Goal: Information Seeking & Learning: Learn about a topic

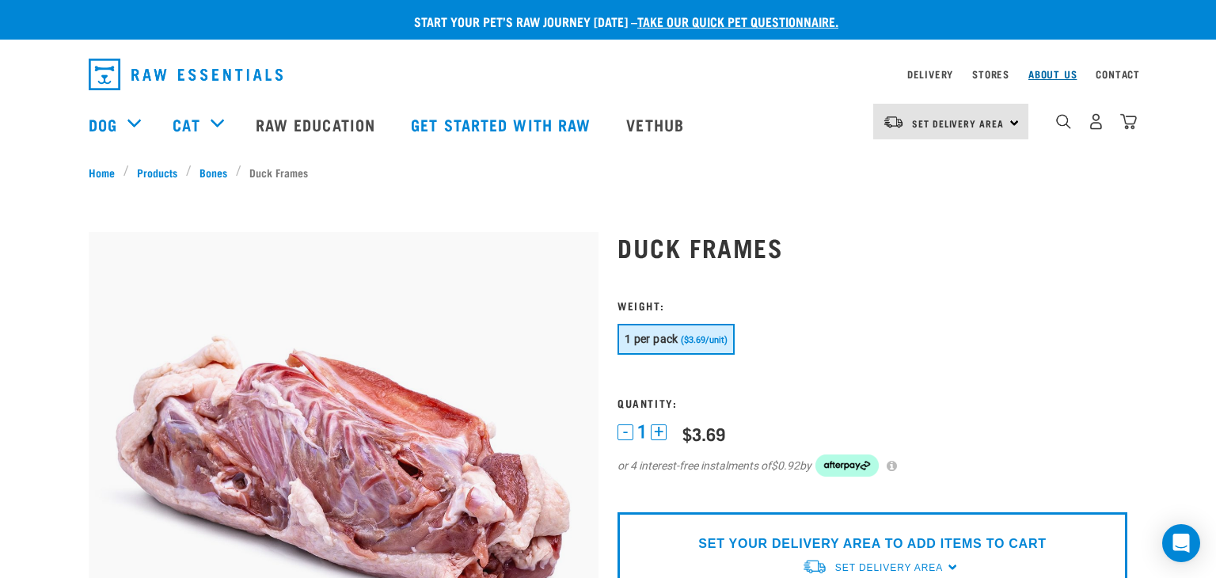
click at [1060, 74] on link "About Us" at bounding box center [1052, 74] width 48 height 6
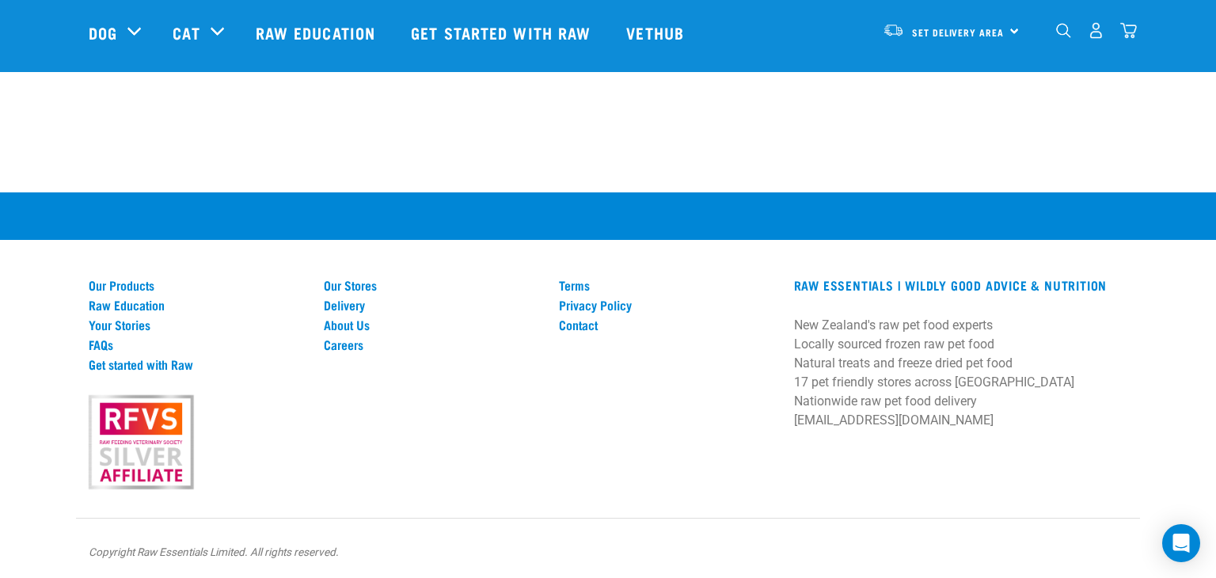
scroll to position [2243, 0]
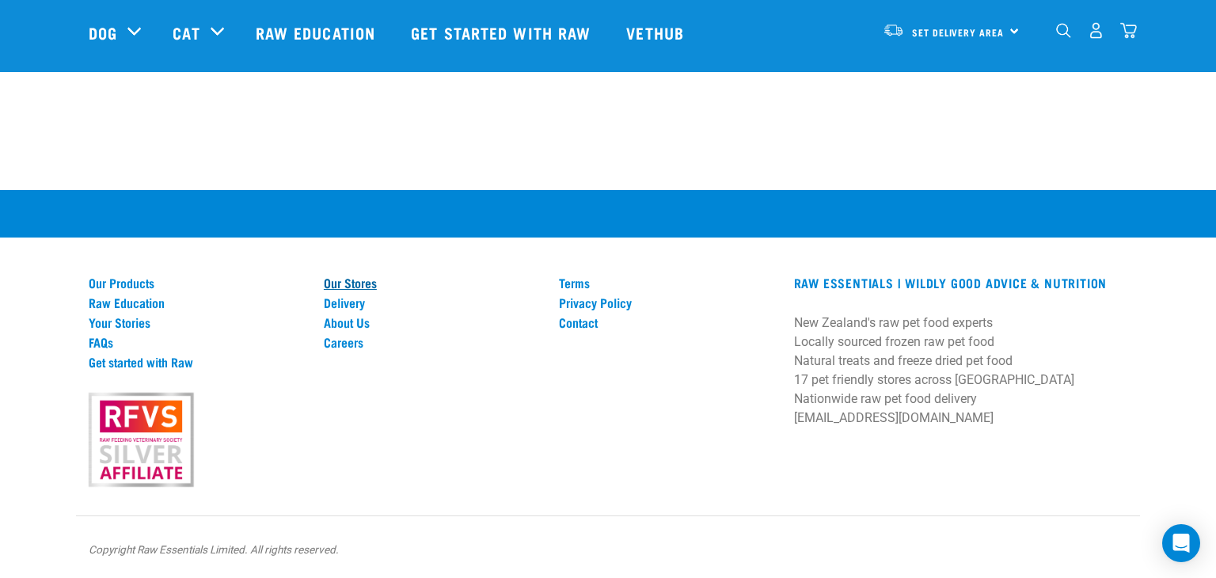
click at [352, 286] on link "Our Stores" at bounding box center [432, 282] width 216 height 14
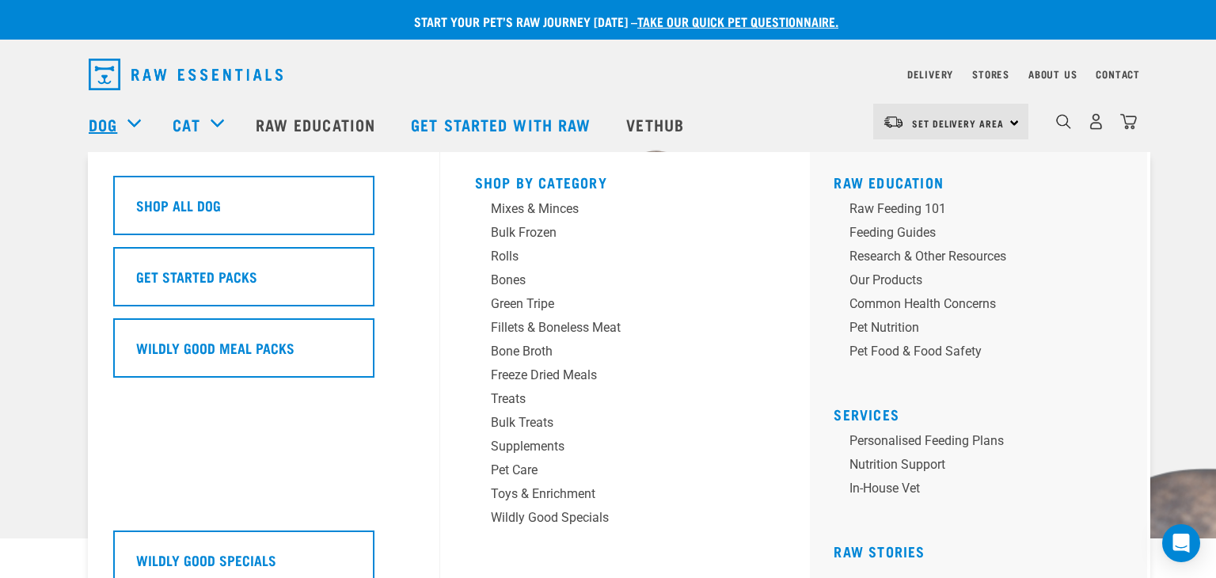
click at [108, 123] on link "Dog" at bounding box center [103, 124] width 28 height 24
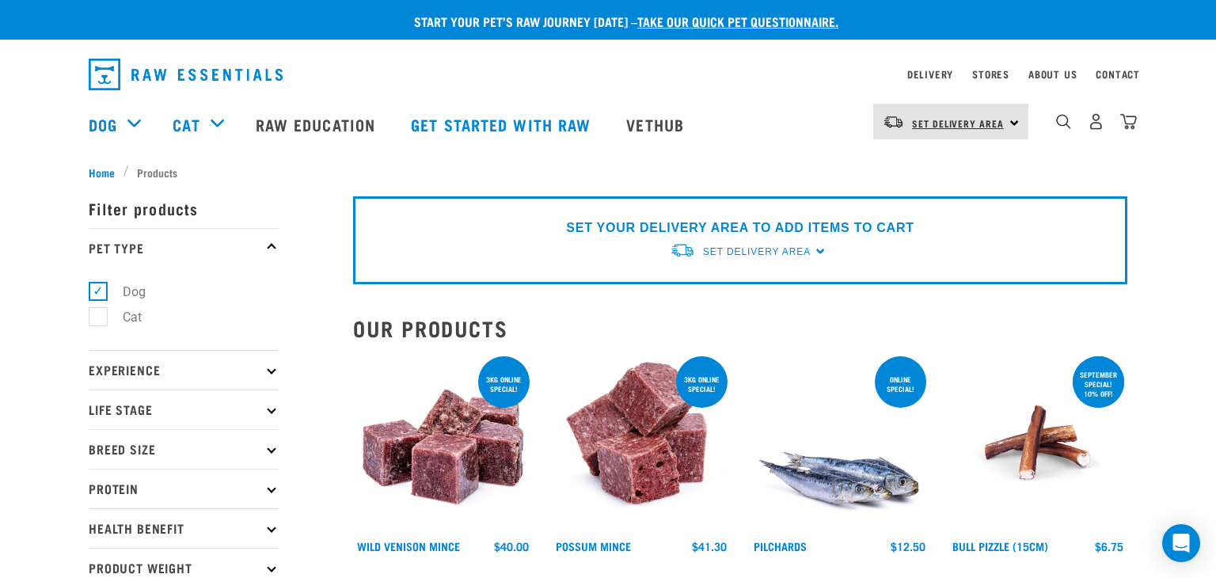
click at [966, 130] on link "Set Delivery Area" at bounding box center [958, 123] width 92 height 25
click at [948, 166] on link "[GEOGRAPHIC_DATA]" at bounding box center [949, 166] width 152 height 35
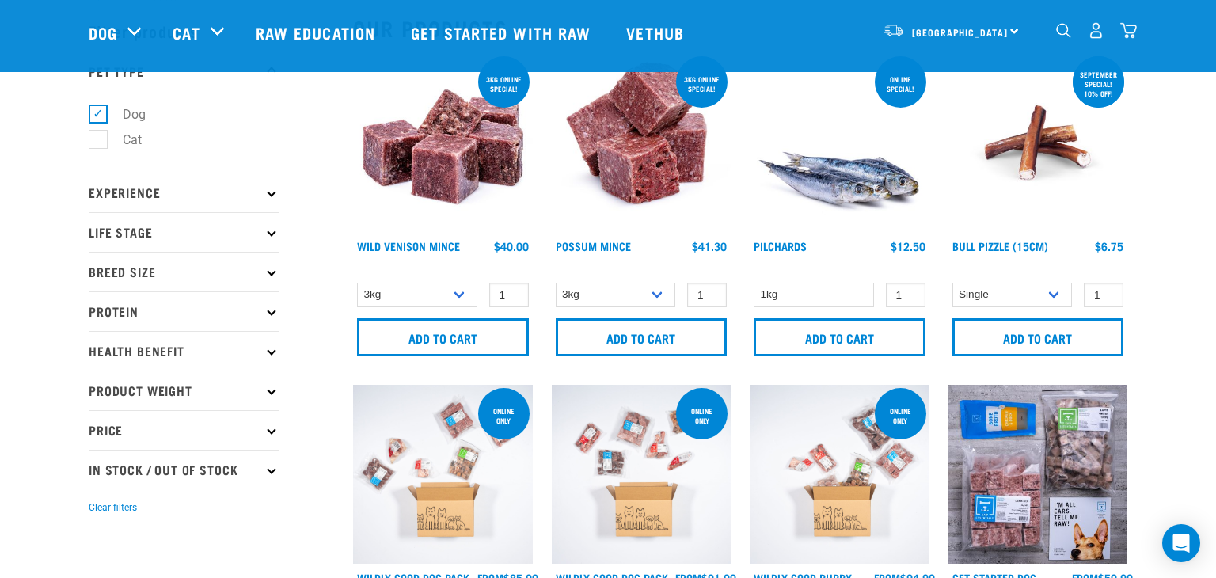
scroll to position [63, 0]
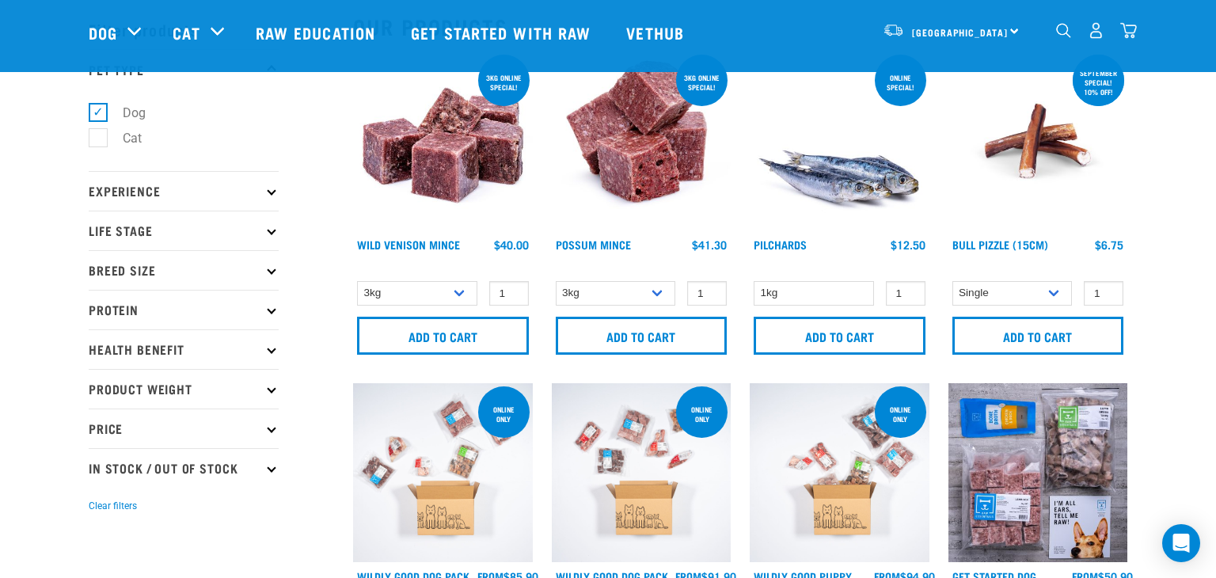
click at [136, 465] on p "In Stock / Out Of Stock" at bounding box center [184, 468] width 190 height 40
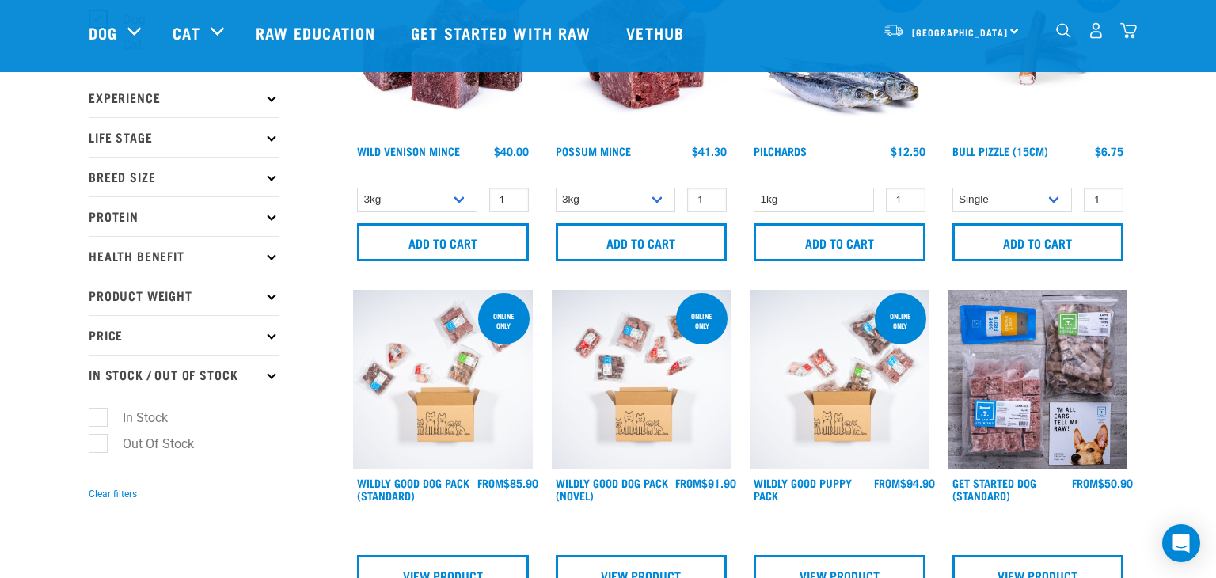
scroll to position [161, 0]
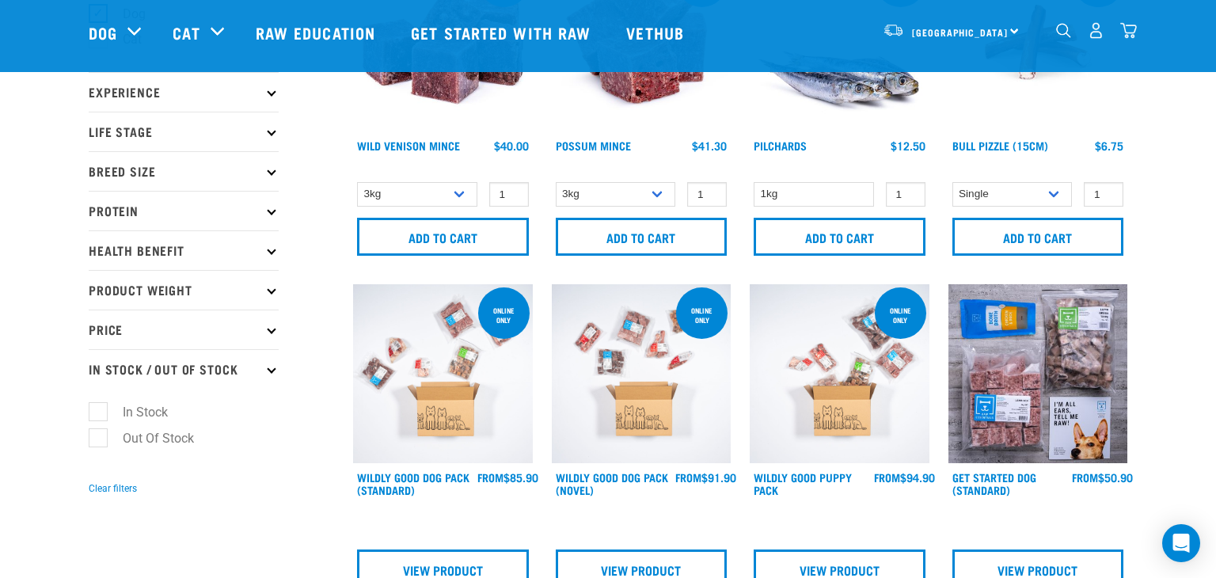
click at [97, 410] on label "In Stock" at bounding box center [135, 412] width 77 height 20
click at [97, 410] on input "In Stock" at bounding box center [94, 409] width 10 height 10
checkbox input "true"
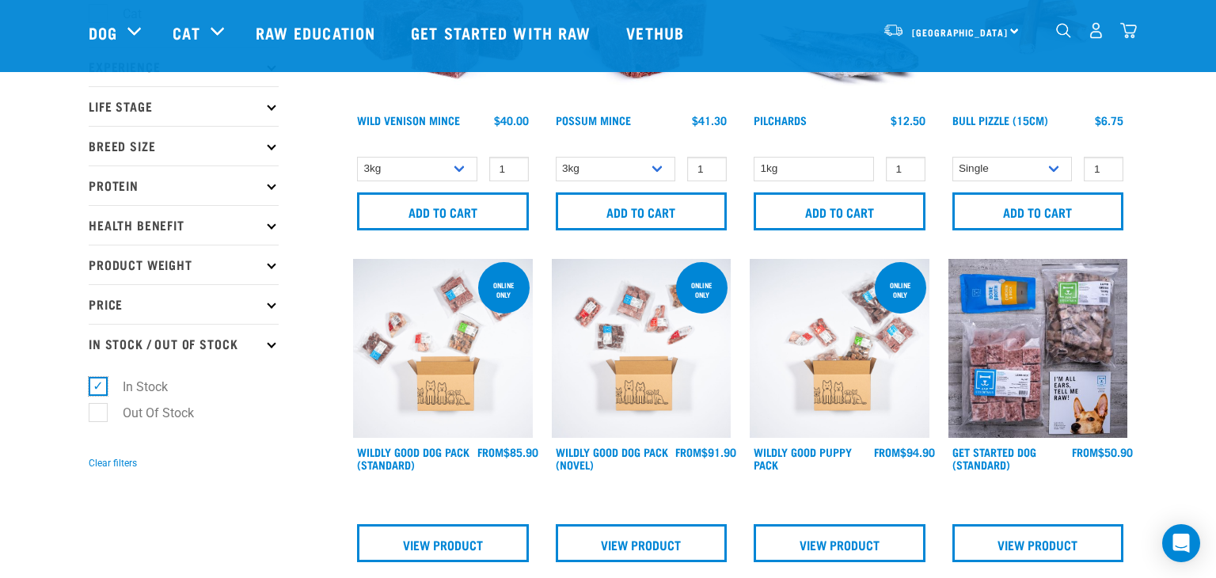
scroll to position [313, 0]
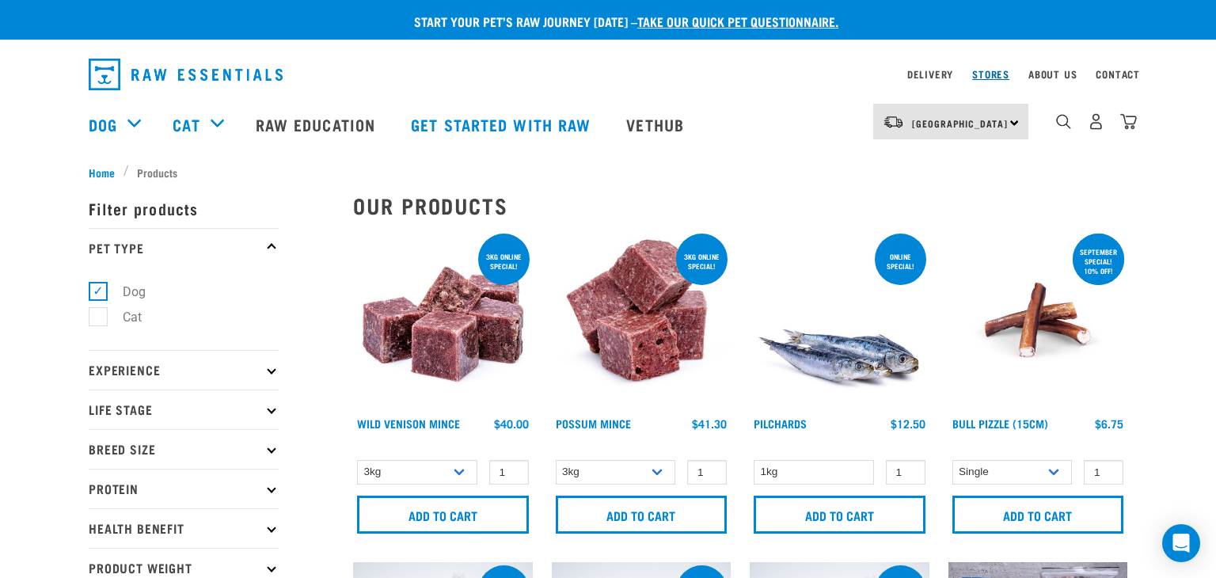
click at [999, 76] on link "Stores" at bounding box center [990, 74] width 37 height 6
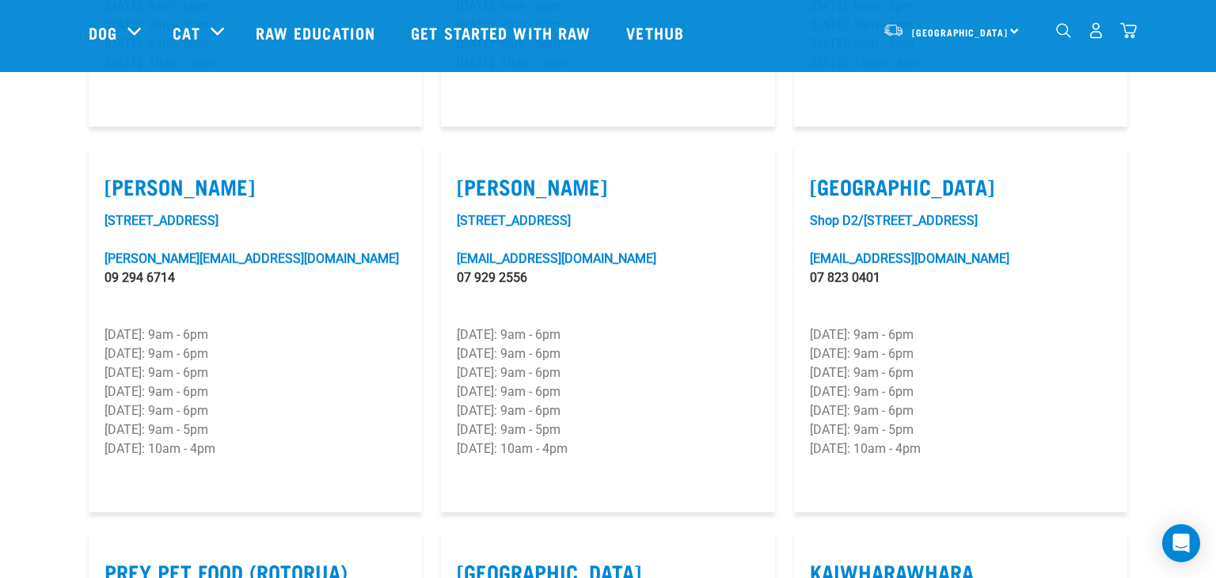
scroll to position [1588, 0]
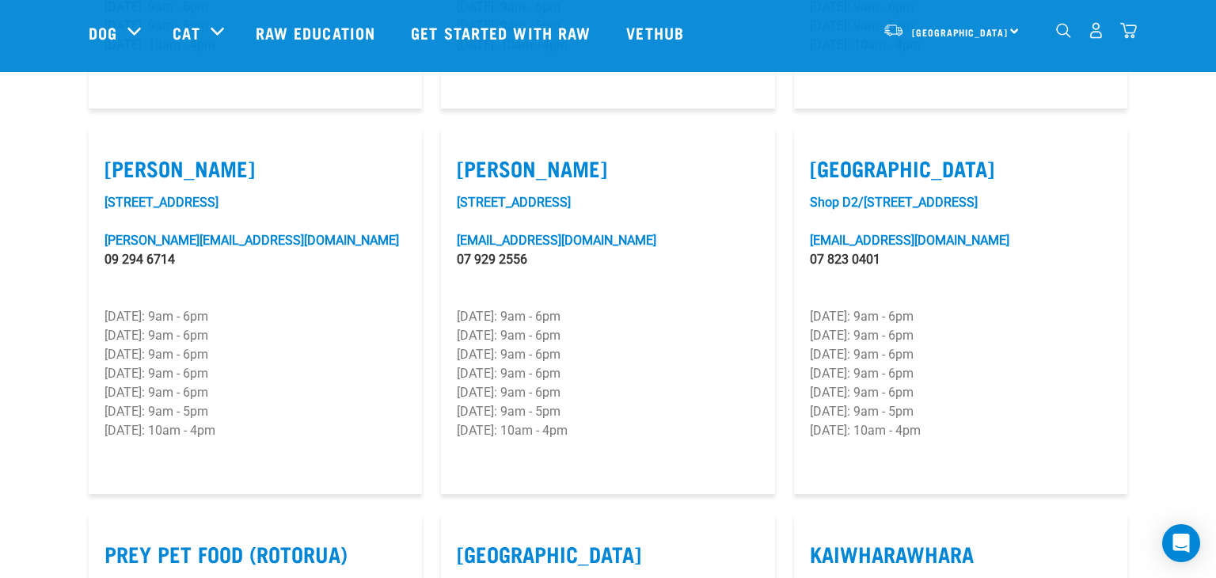
click at [529, 156] on label "[PERSON_NAME]" at bounding box center [608, 168] width 302 height 25
click at [467, 143] on input "[PERSON_NAME]" at bounding box center [462, 148] width 10 height 10
checkbox input "true"
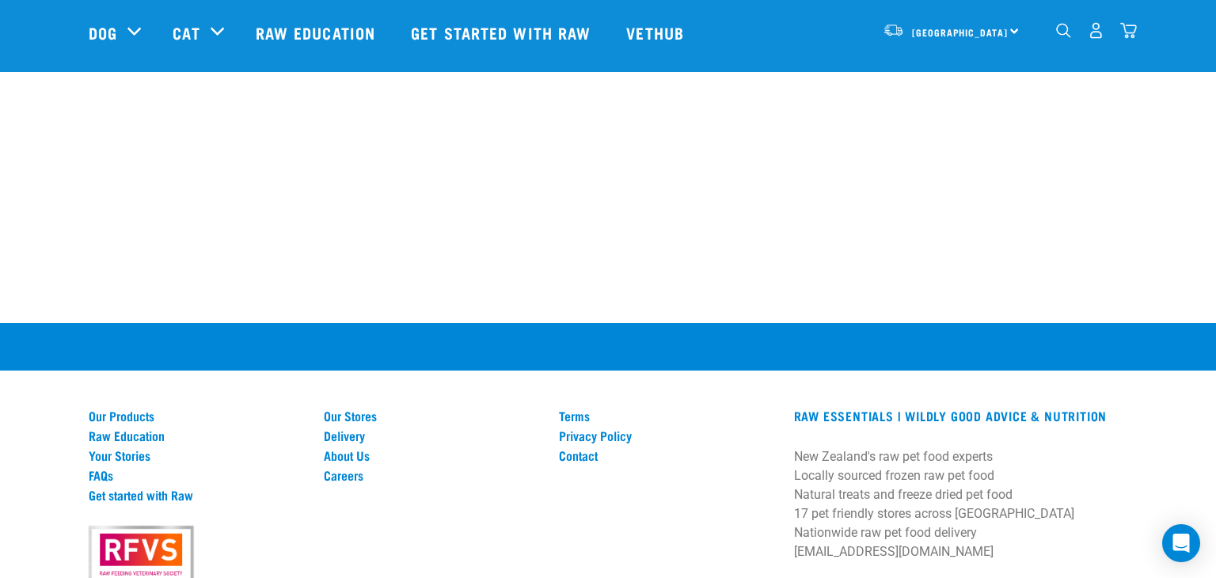
scroll to position [3085, 0]
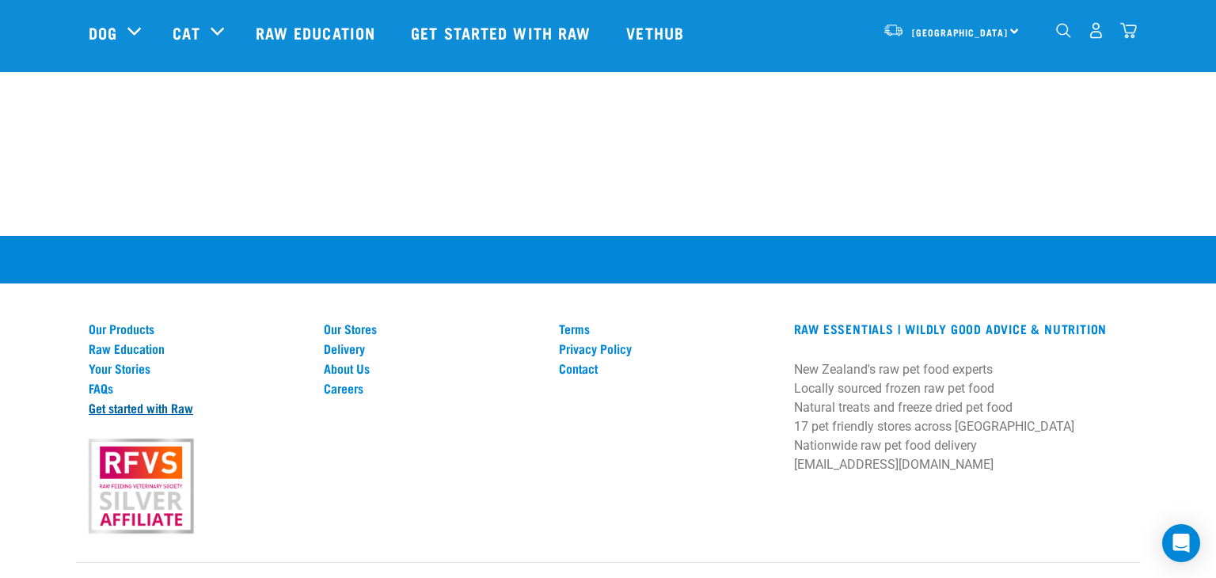
click at [104, 400] on link "Get started with Raw" at bounding box center [197, 407] width 216 height 14
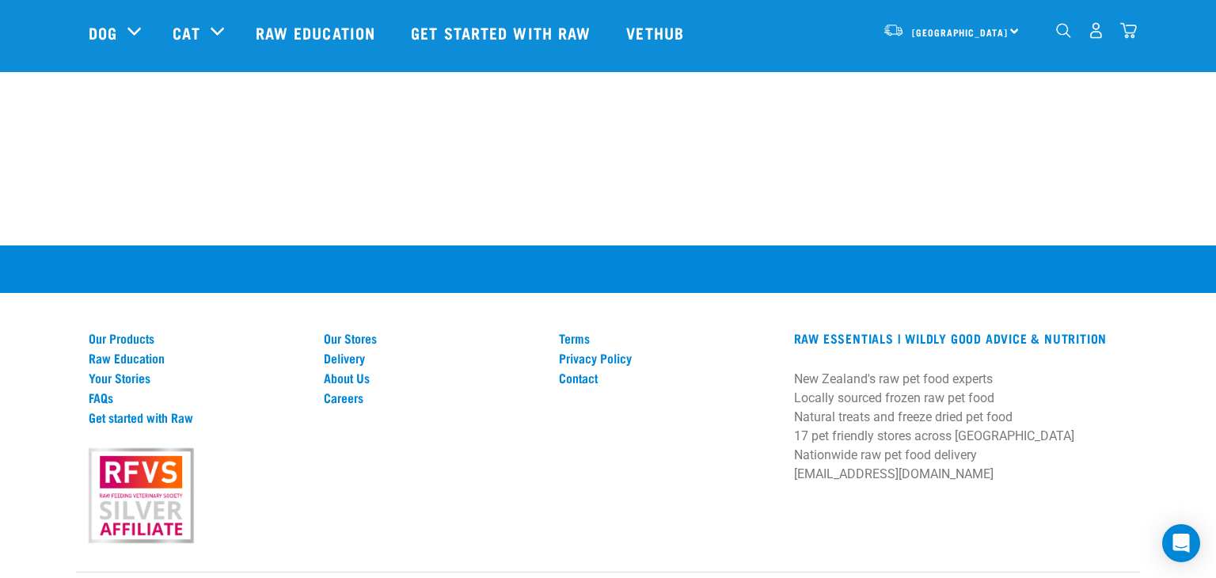
scroll to position [3085, 0]
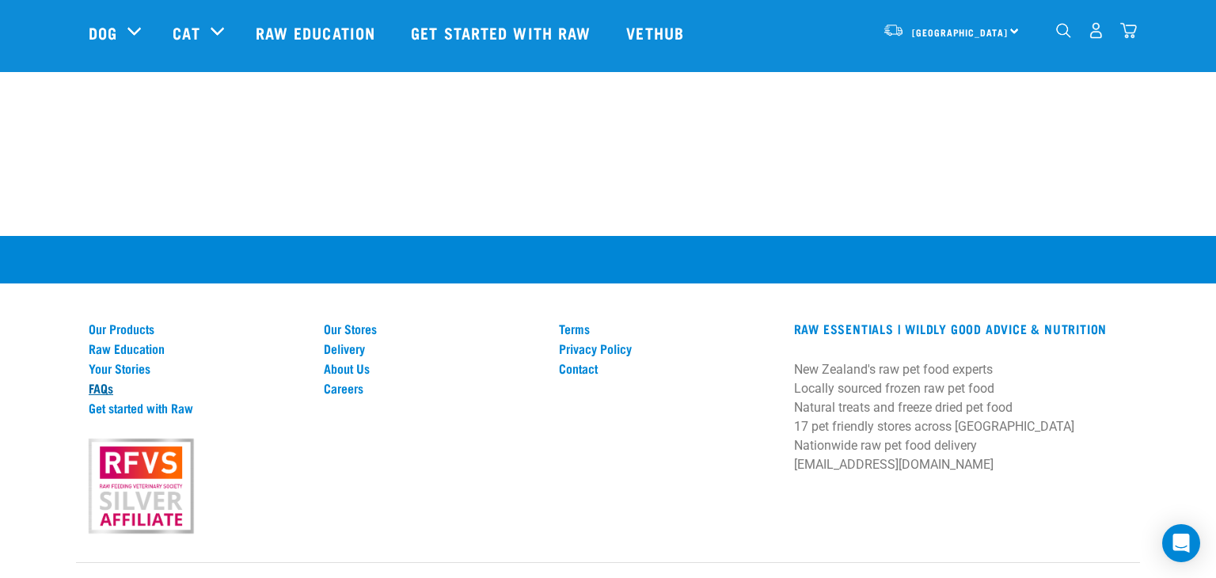
click at [98, 381] on link "FAQs" at bounding box center [197, 388] width 216 height 14
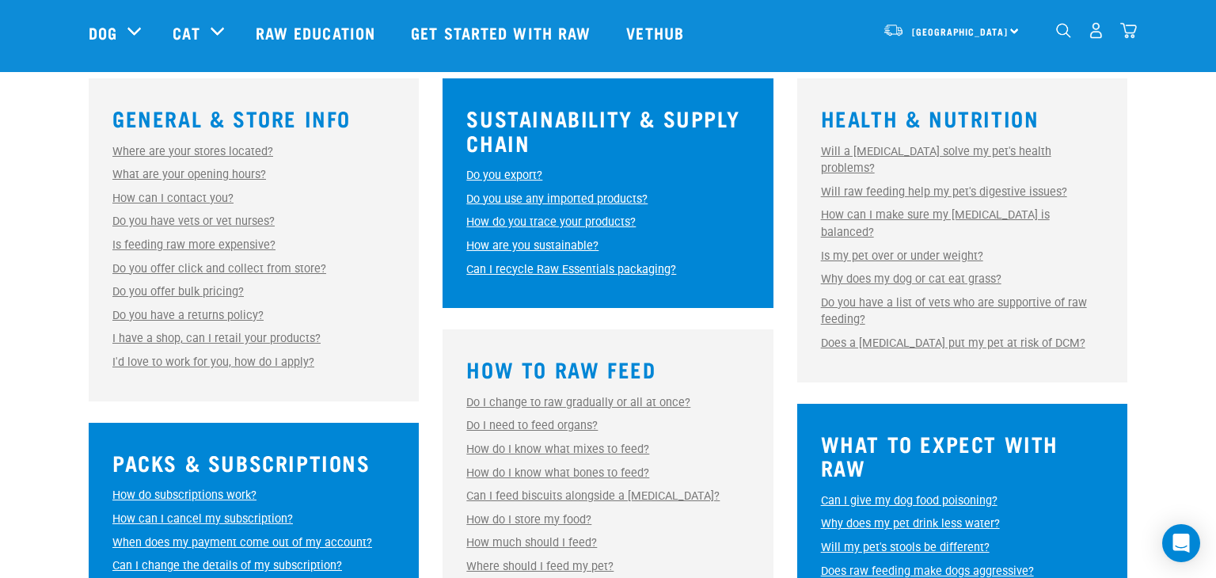
scroll to position [455, 0]
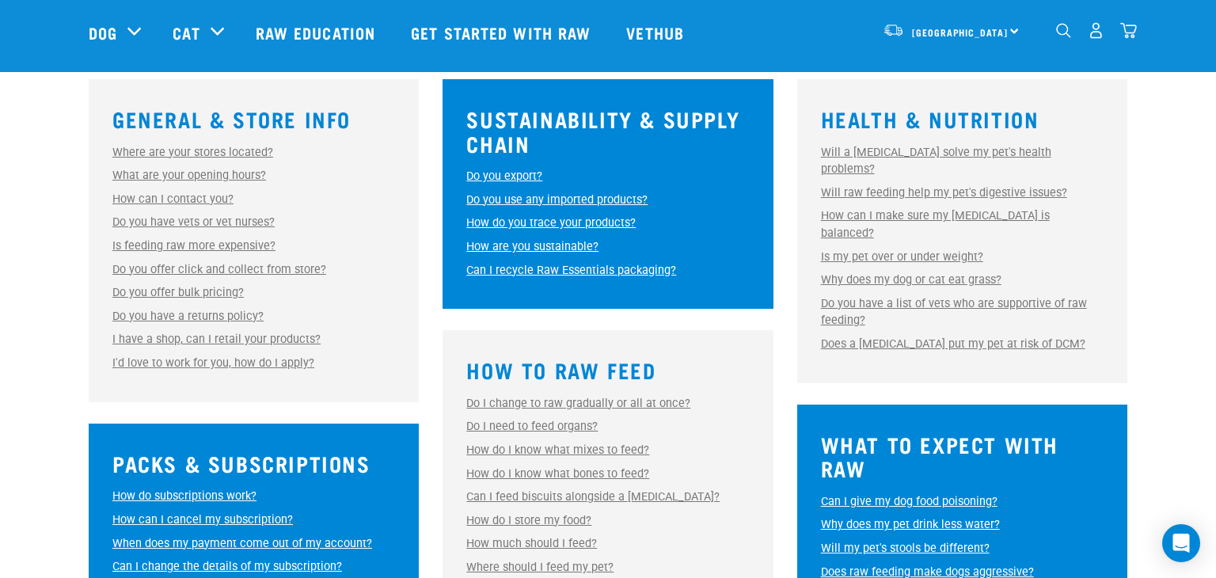
click at [139, 271] on link "Do you offer click and collect from store?" at bounding box center [219, 269] width 214 height 13
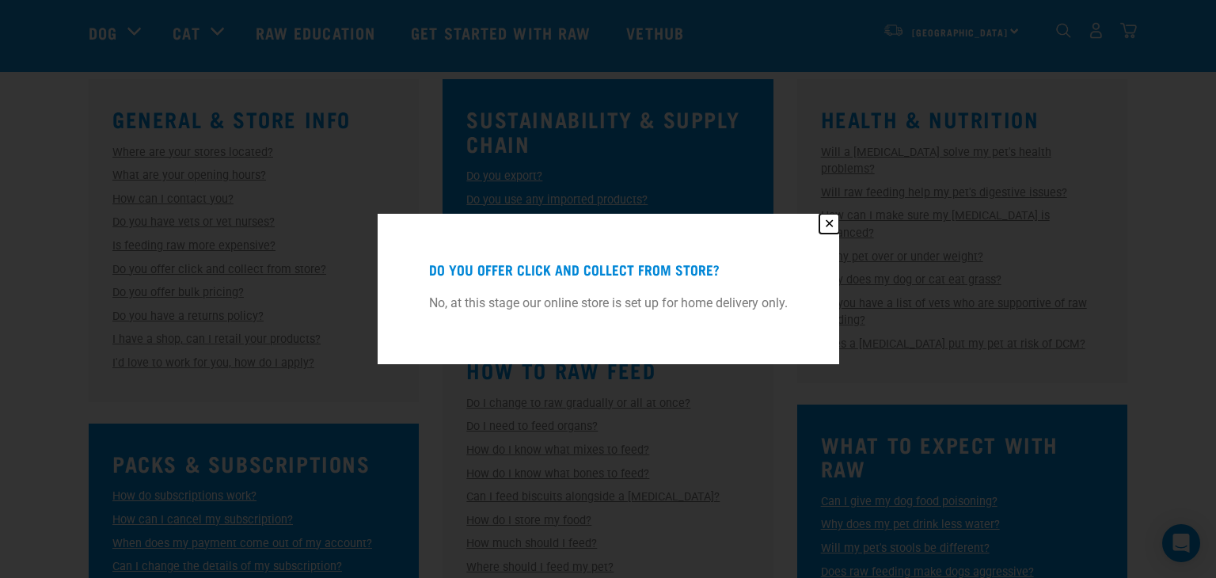
click at [833, 222] on button "✕" at bounding box center [829, 224] width 20 height 20
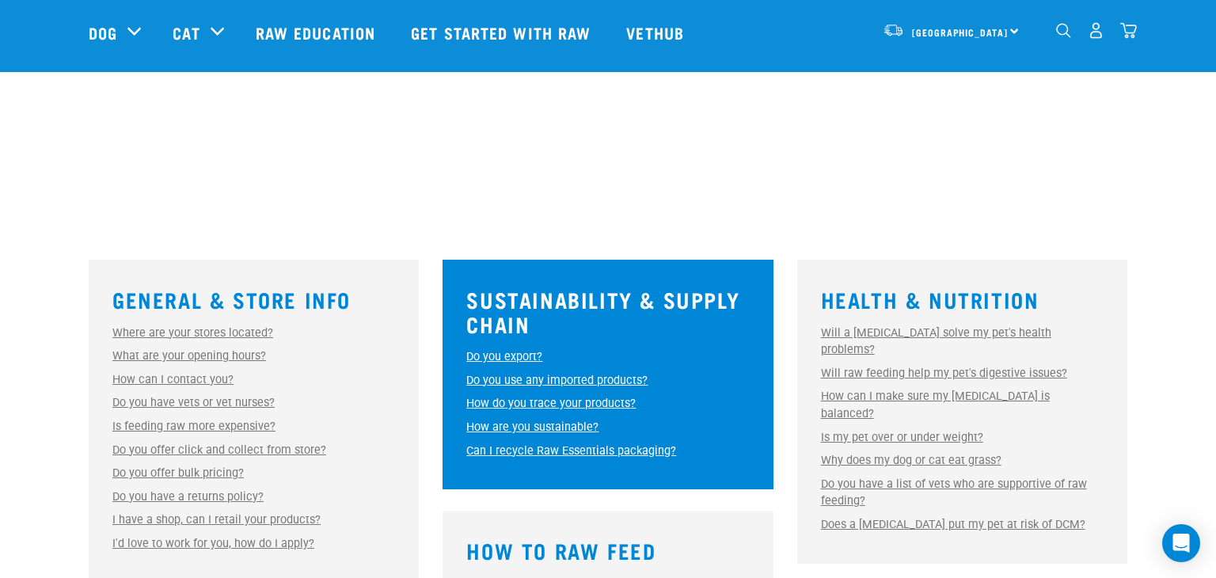
scroll to position [273, 0]
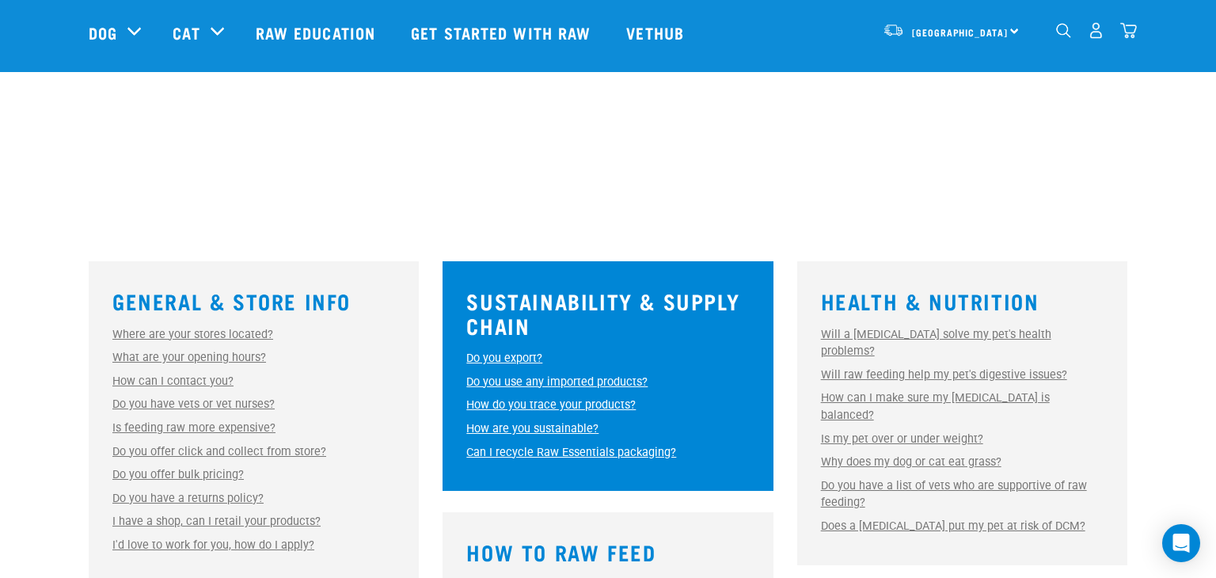
click at [1057, 35] on img "dropdown navigation" at bounding box center [1063, 30] width 15 height 15
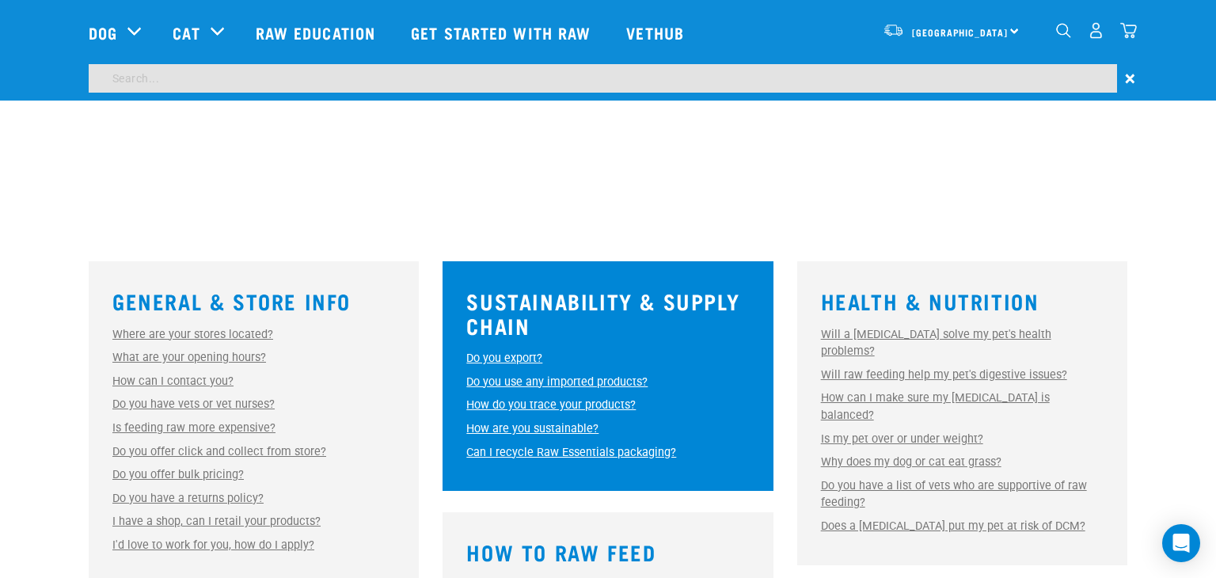
click at [400, 74] on input "search" at bounding box center [603, 78] width 1028 height 28
type input "afterpay"
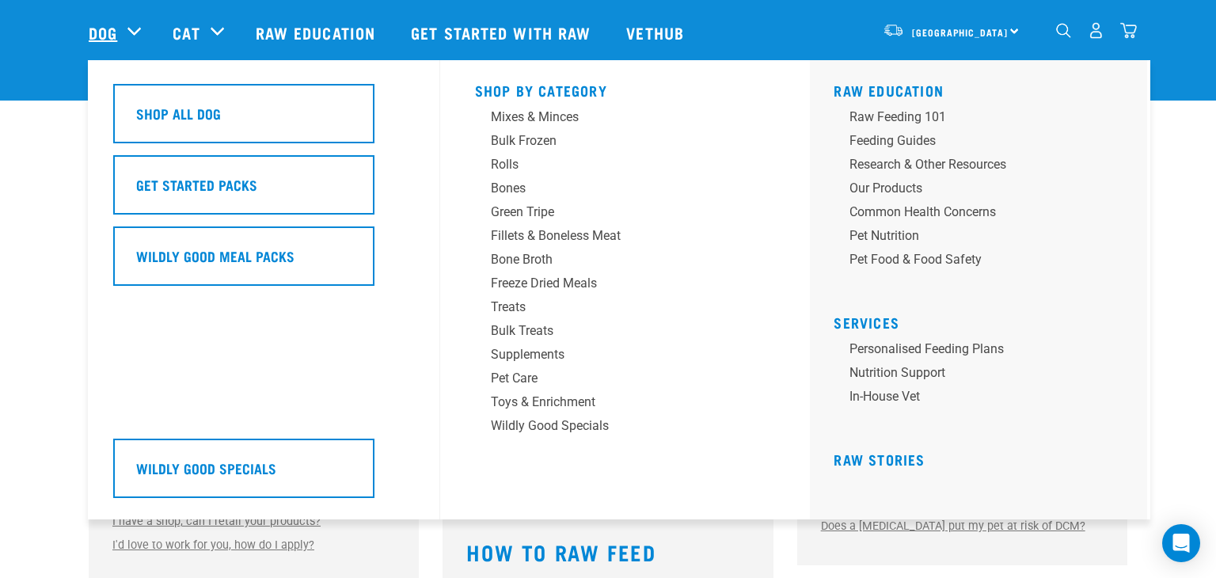
click at [109, 33] on link "Dog" at bounding box center [103, 33] width 28 height 24
click at [1107, 340] on link "Personalised Feeding Plans" at bounding box center [983, 352] width 301 height 24
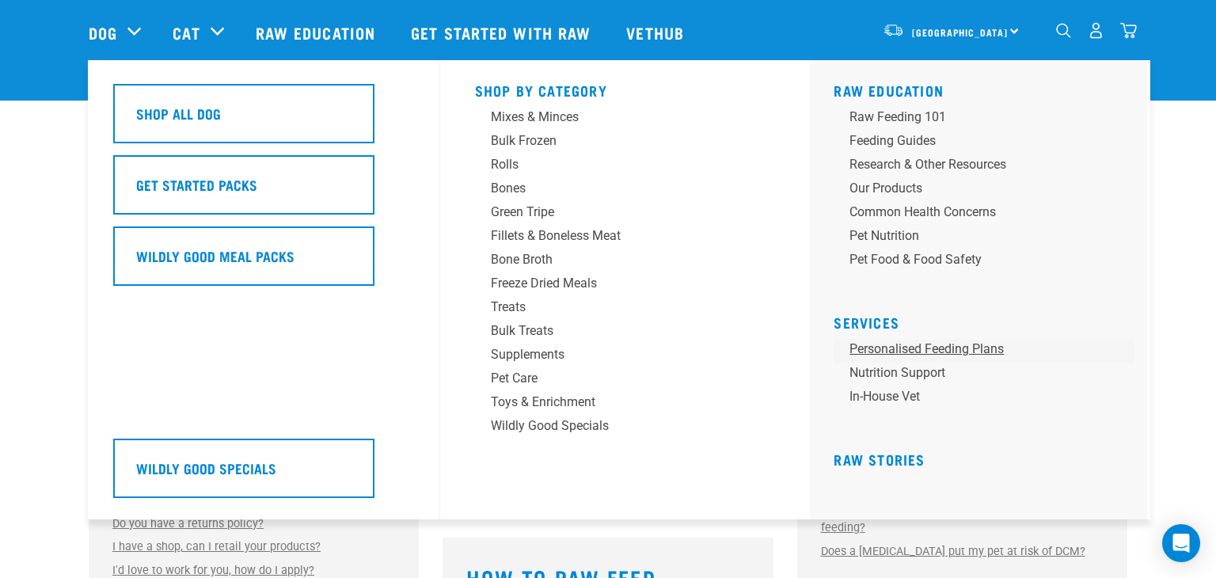
scroll to position [239, 0]
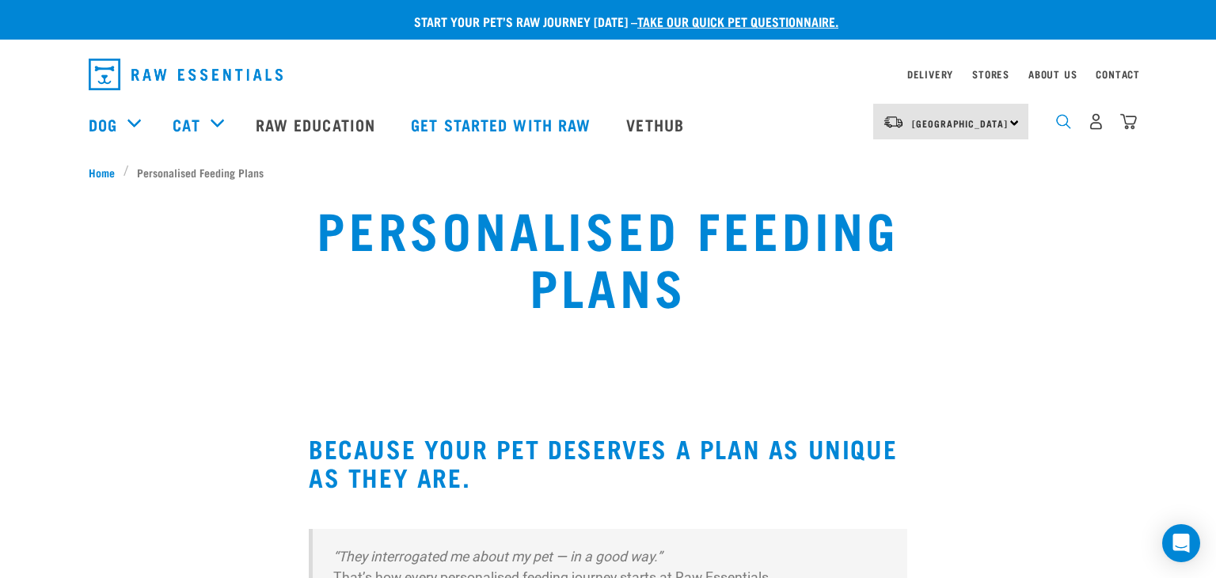
click at [1063, 125] on img "dropdown navigation" at bounding box center [1063, 121] width 15 height 15
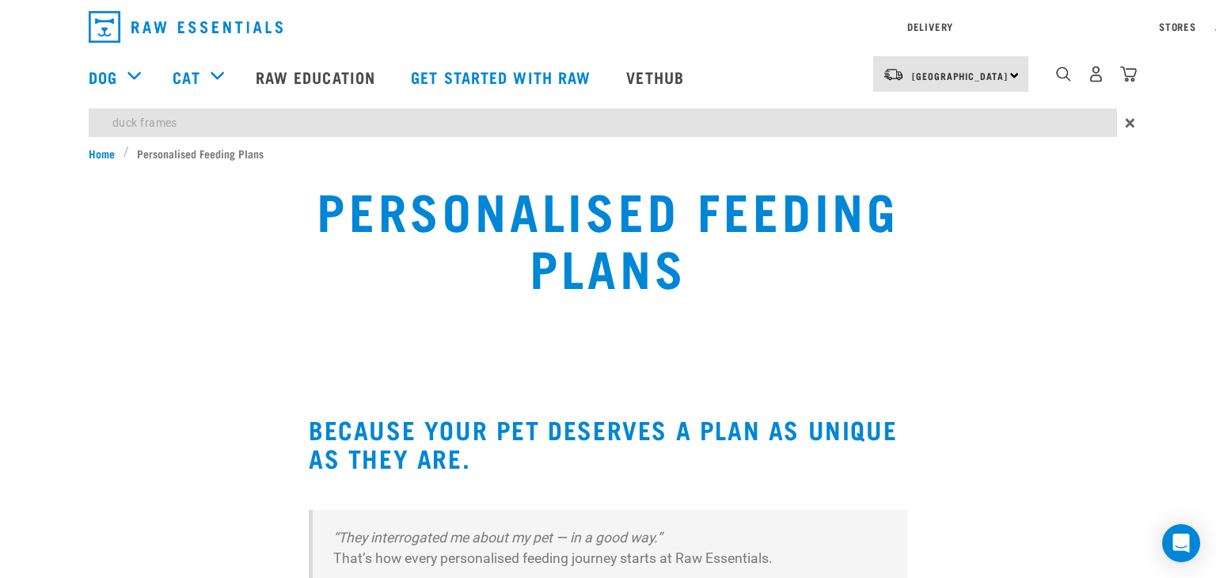
type input "duck frames"
